Goal: Information Seeking & Learning: Learn about a topic

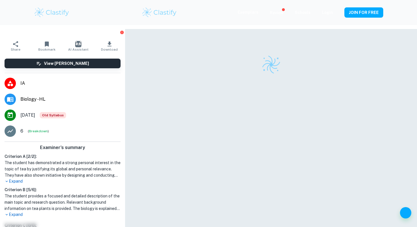
scroll to position [29, 0]
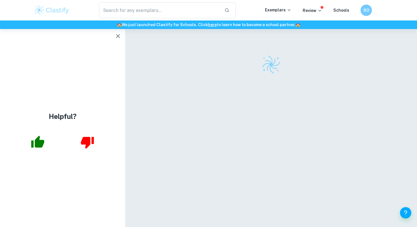
click at [118, 37] on icon "button" at bounding box center [118, 36] width 7 height 7
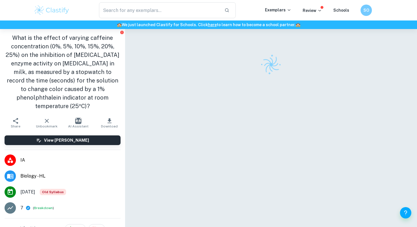
click at [179, 146] on div at bounding box center [271, 135] width 250 height 213
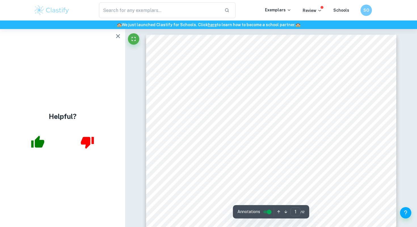
click at [122, 38] on button "button" at bounding box center [117, 35] width 11 height 11
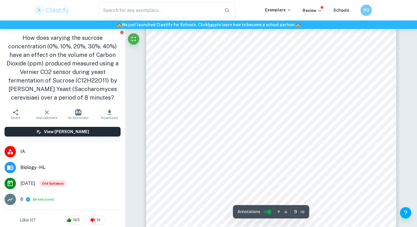
scroll to position [2965, 0]
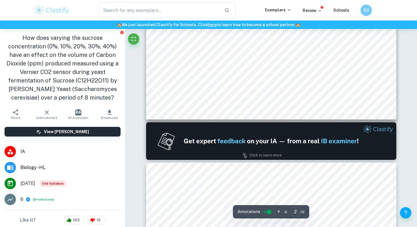
type input "1"
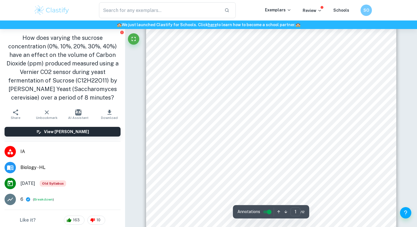
scroll to position [0, 0]
